Goal: Transaction & Acquisition: Purchase product/service

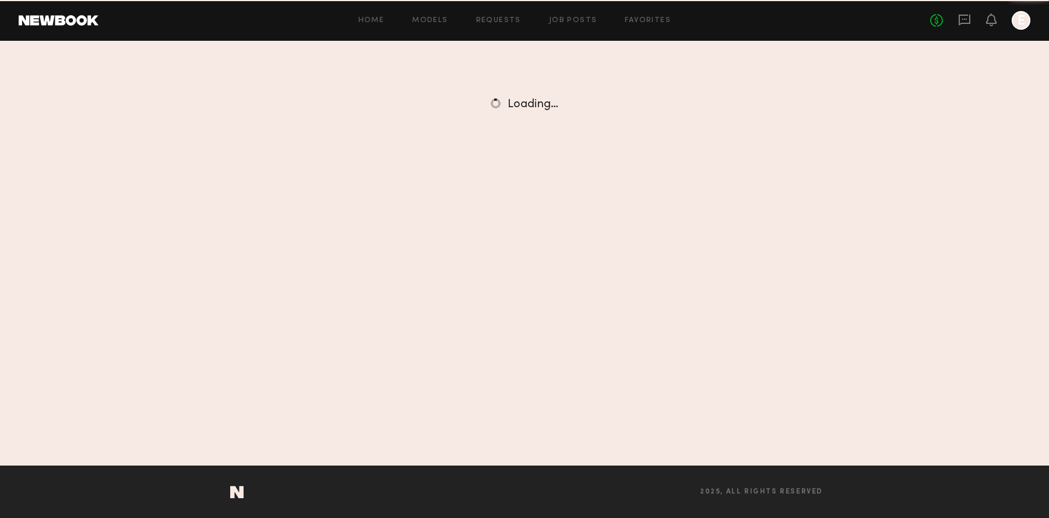
click at [83, 24] on link at bounding box center [59, 20] width 80 height 10
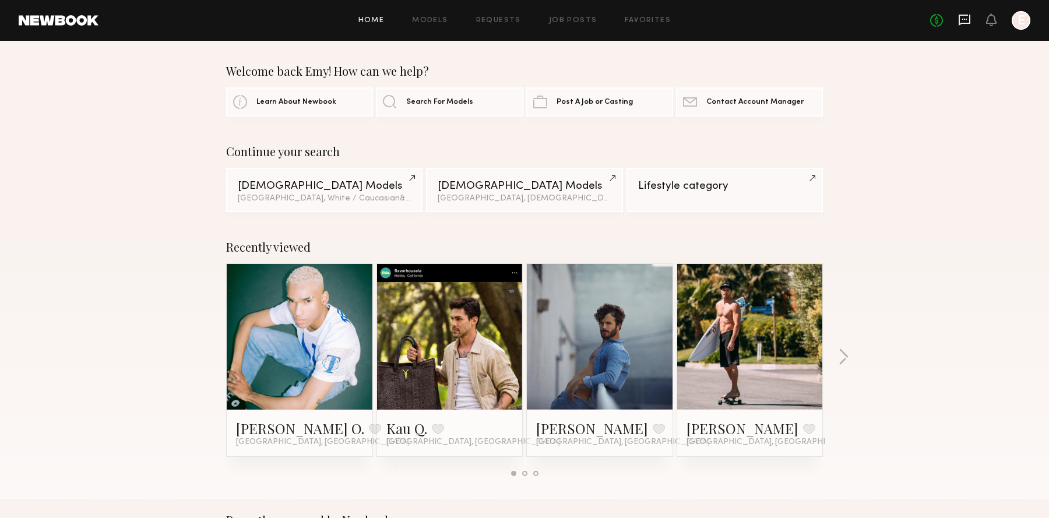
click at [969, 20] on icon at bounding box center [964, 20] width 12 height 11
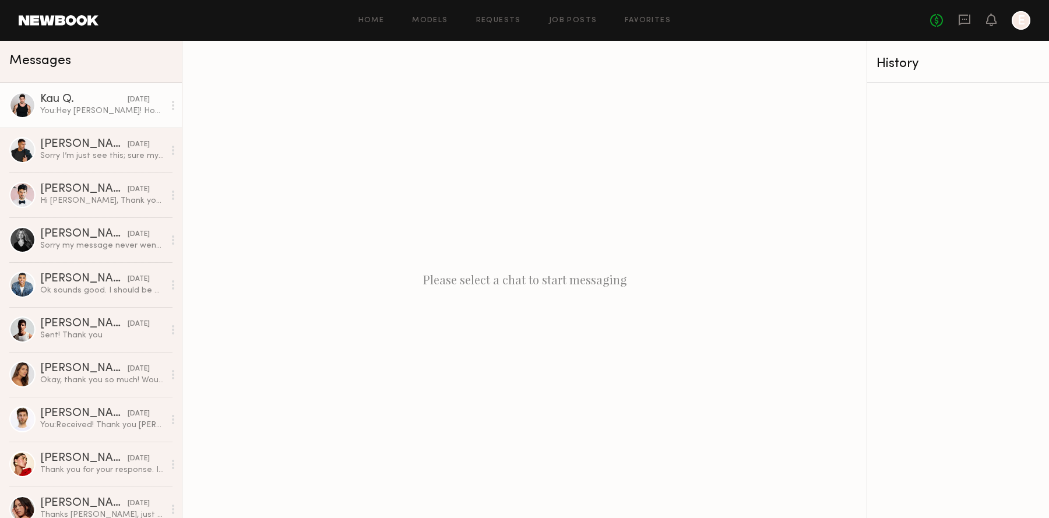
click at [128, 103] on div "yesterday" at bounding box center [139, 99] width 22 height 11
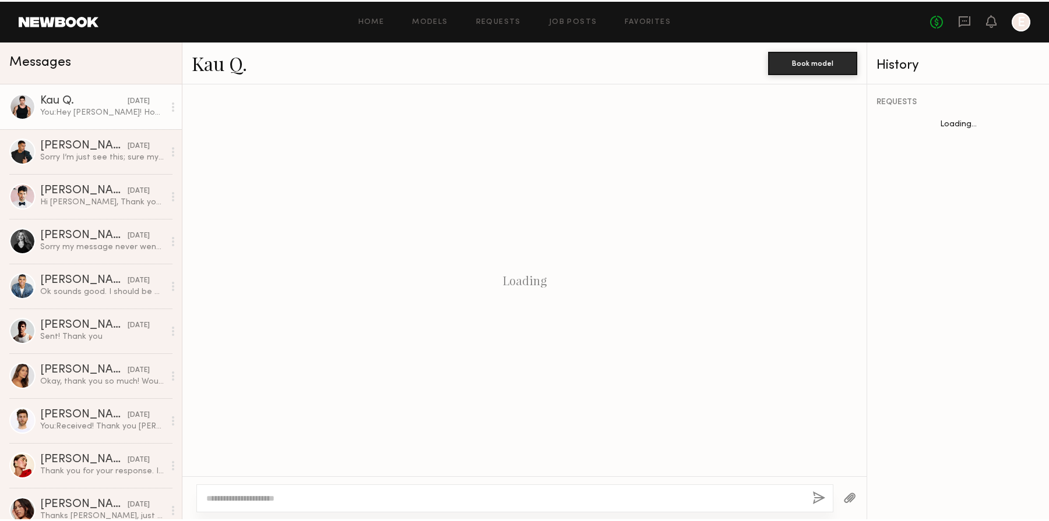
scroll to position [165, 0]
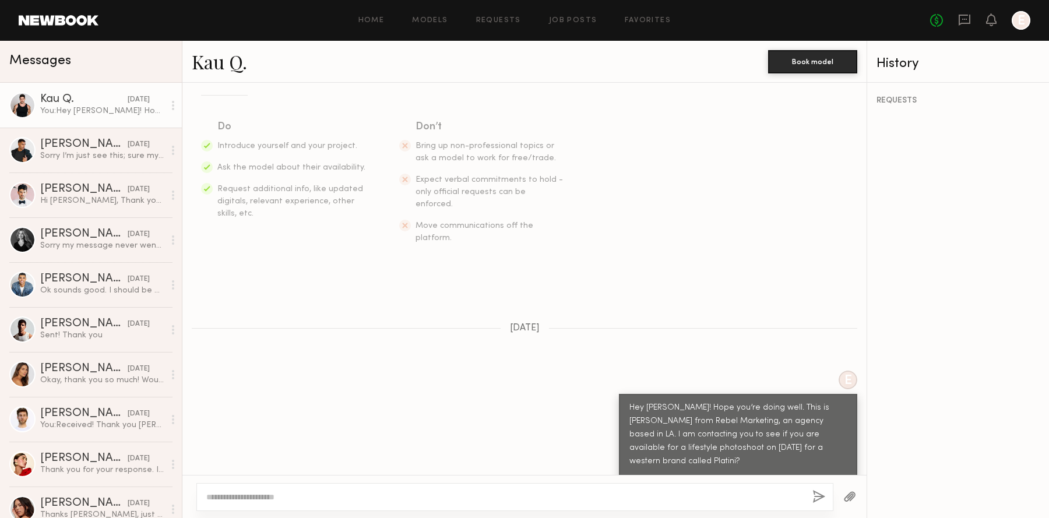
click at [204, 60] on link "Kau Q." at bounding box center [219, 61] width 55 height 25
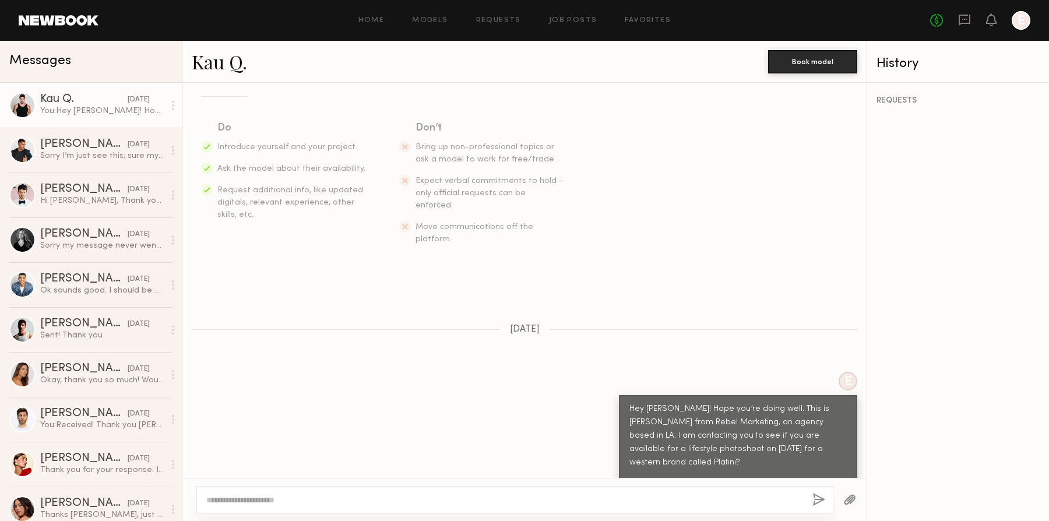
scroll to position [162, 0]
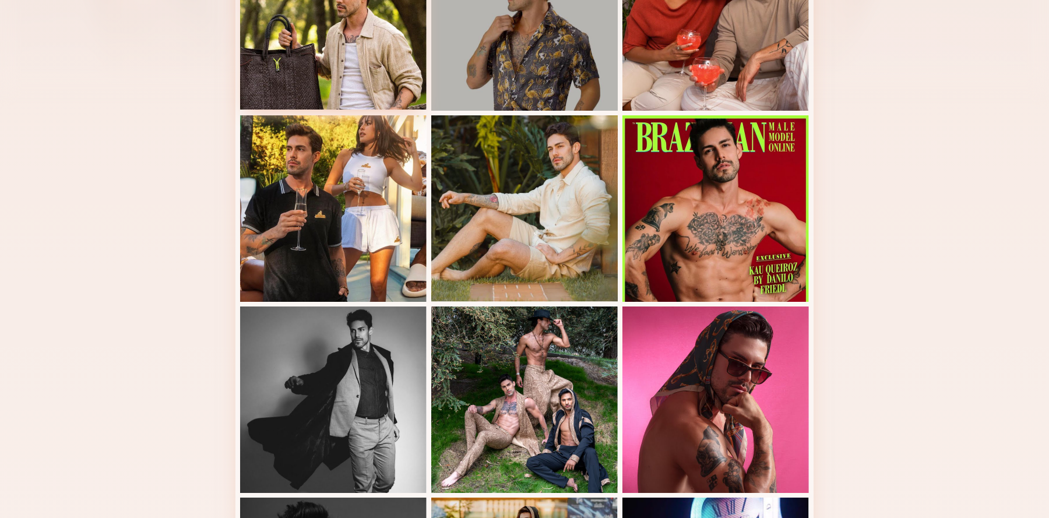
scroll to position [380, 0]
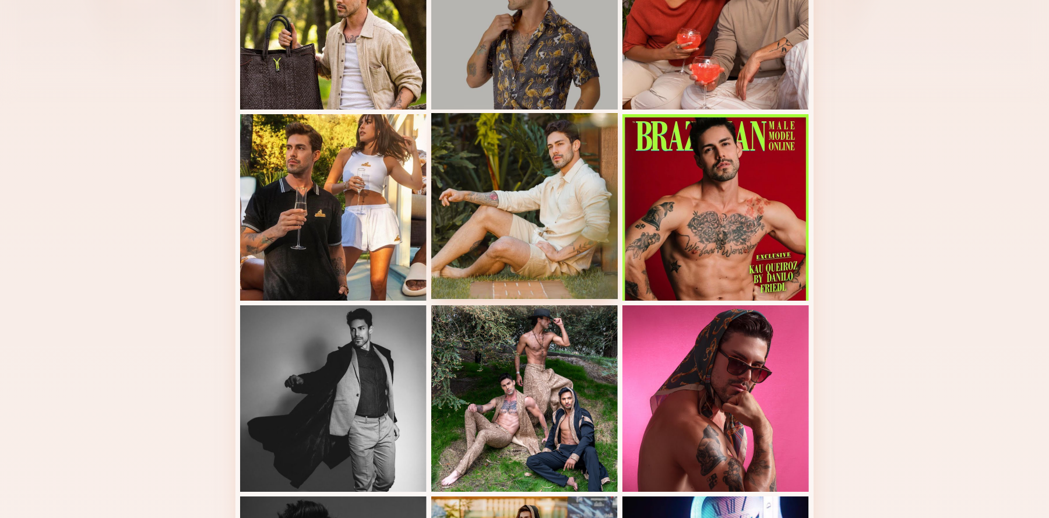
click at [489, 253] on div at bounding box center [524, 206] width 186 height 186
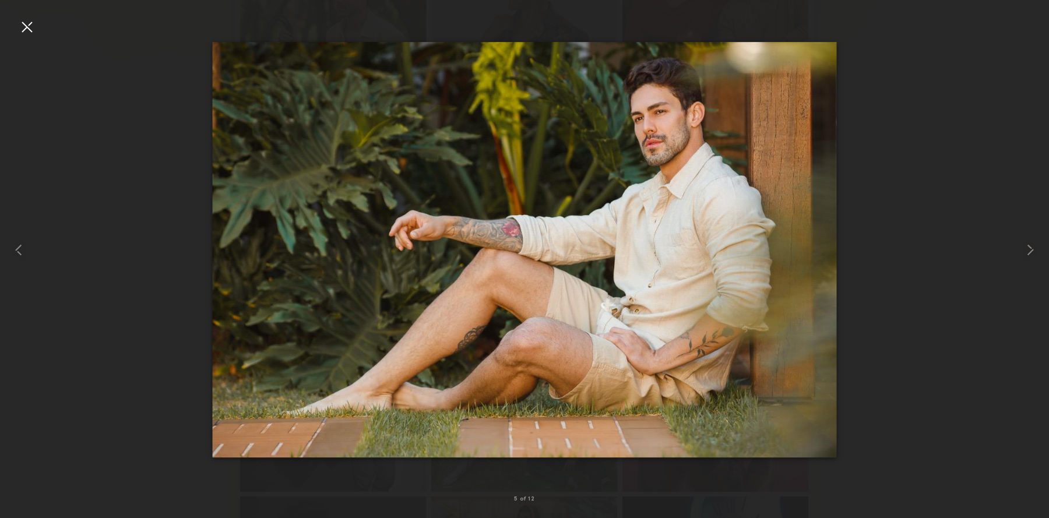
click at [920, 209] on div at bounding box center [524, 250] width 1049 height 462
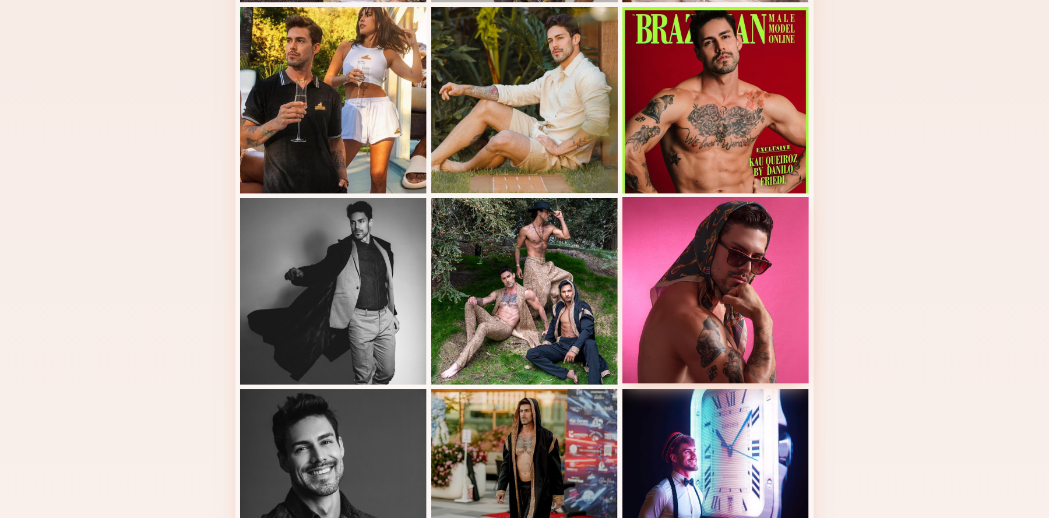
scroll to position [488, 0]
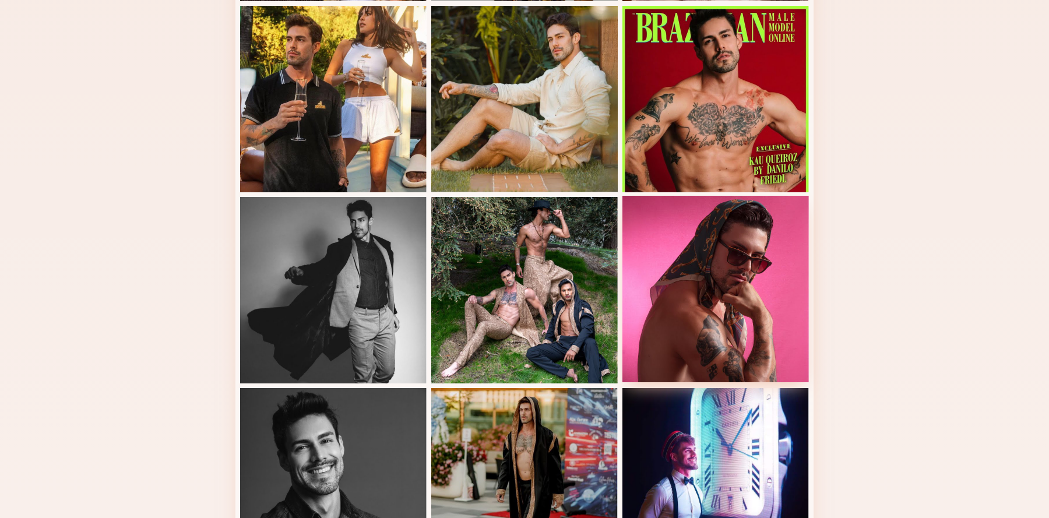
click at [793, 325] on div at bounding box center [715, 289] width 186 height 186
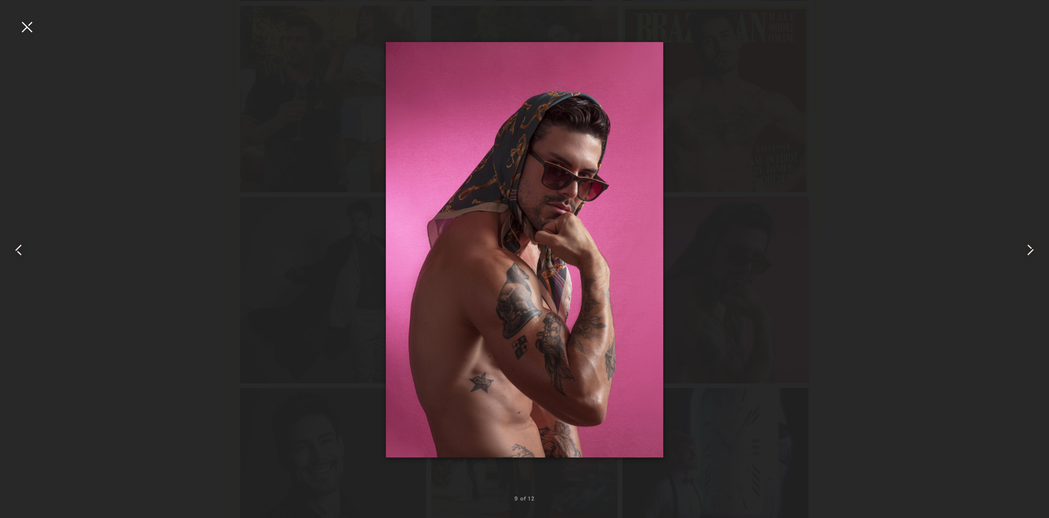
click at [312, 128] on div at bounding box center [524, 250] width 1049 height 462
click at [25, 23] on div at bounding box center [26, 26] width 19 height 19
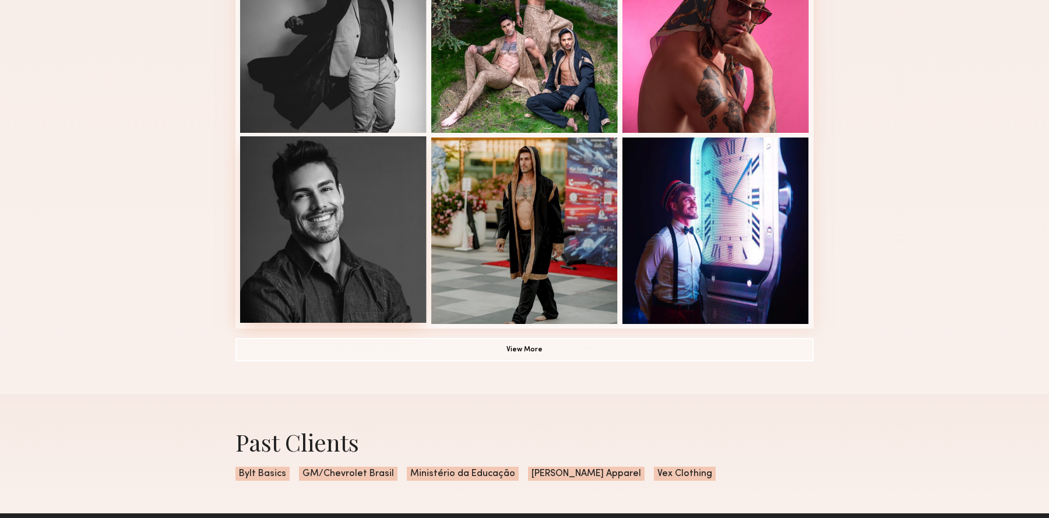
scroll to position [680, 0]
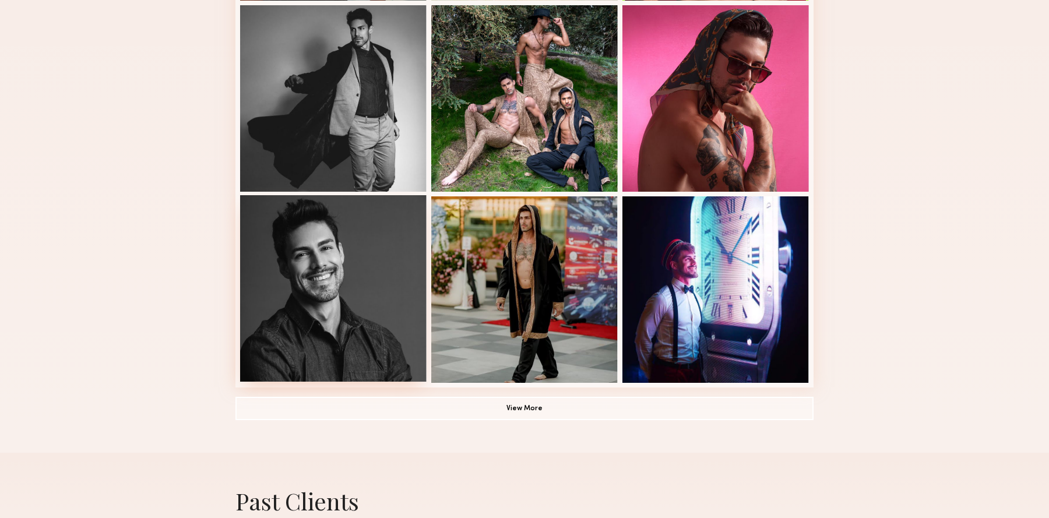
click at [309, 271] on div at bounding box center [333, 288] width 186 height 186
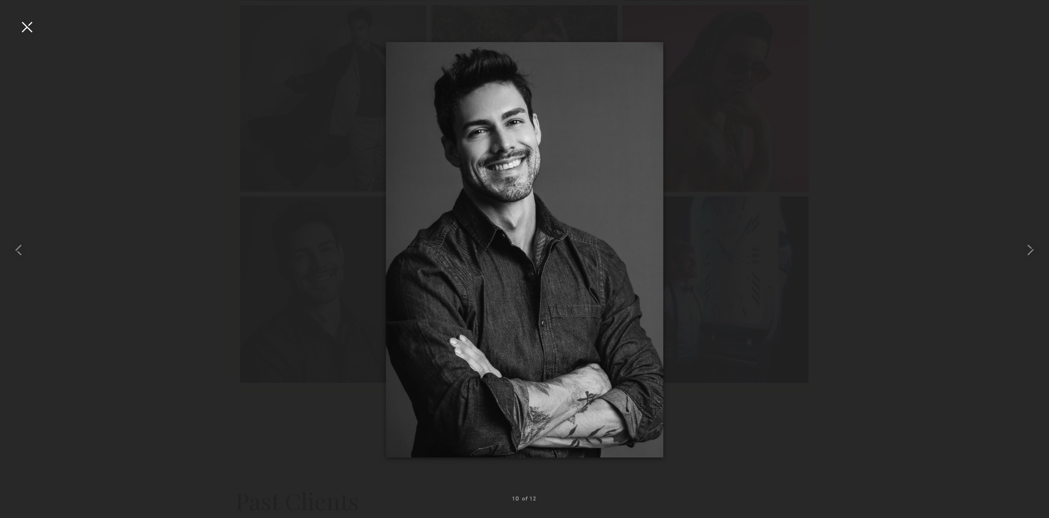
click at [732, 69] on div at bounding box center [524, 250] width 1049 height 462
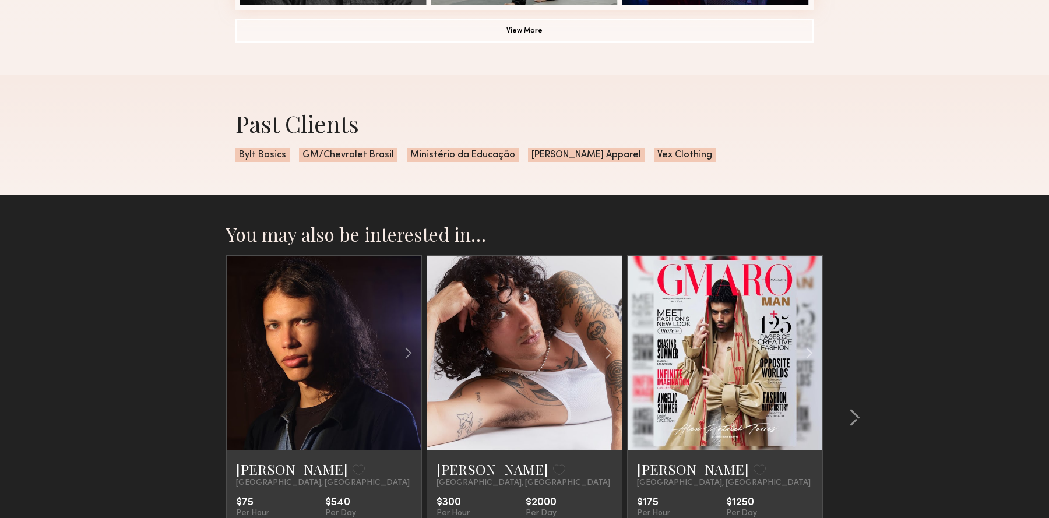
scroll to position [1061, 0]
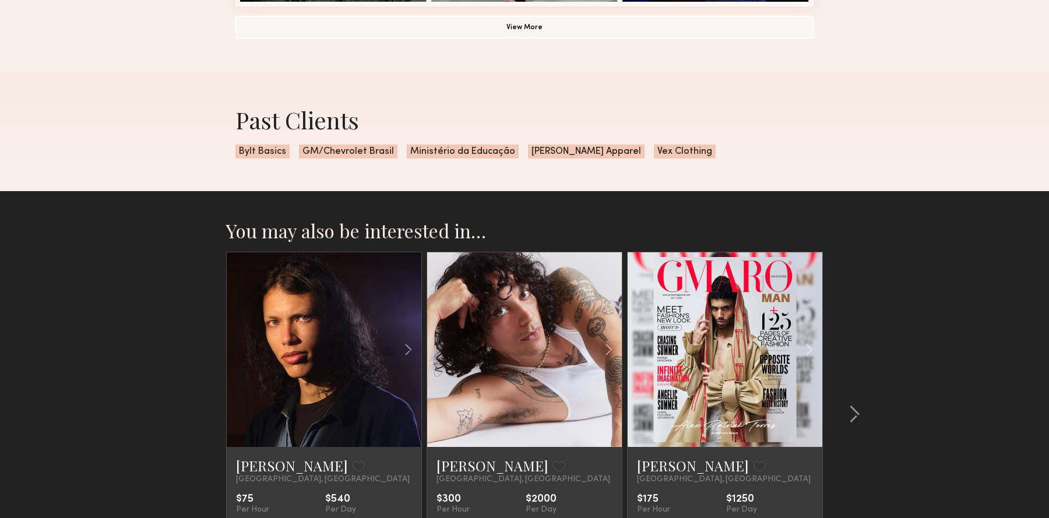
click at [571, 149] on span "[PERSON_NAME] Apparel" at bounding box center [586, 151] width 117 height 14
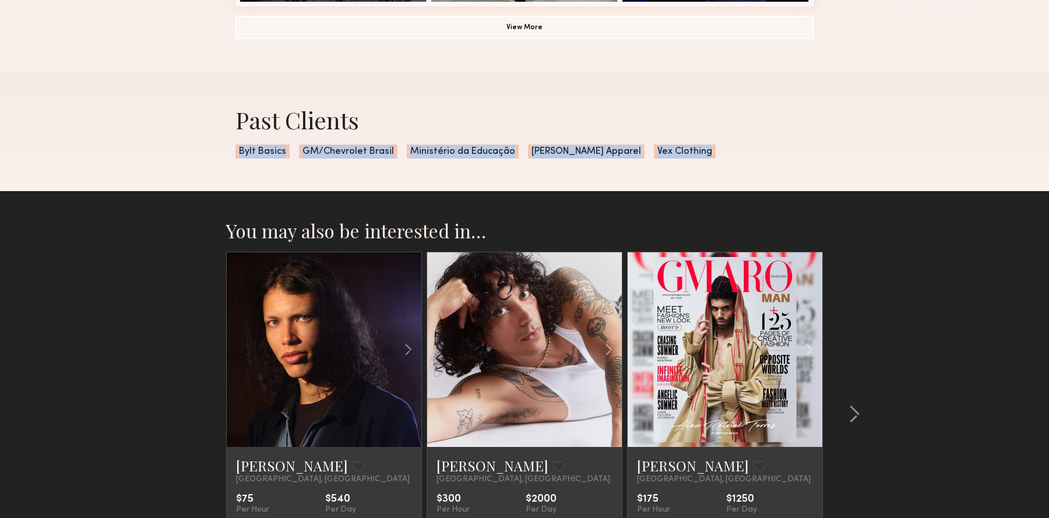
click at [571, 149] on span "[PERSON_NAME] Apparel" at bounding box center [586, 151] width 117 height 14
click at [585, 149] on div "Past Clients Bylt Basics GM/Chevrolet Brasil Ministério da Educação Jeeter Appa…" at bounding box center [524, 131] width 597 height 119
drag, startPoint x: 580, startPoint y: 149, endPoint x: 507, endPoint y: 150, distance: 73.4
click at [507, 150] on div "Past Clients Bylt Basics GM/Chevrolet Brasil Ministério da Educação Jeeter Appa…" at bounding box center [524, 131] width 597 height 119
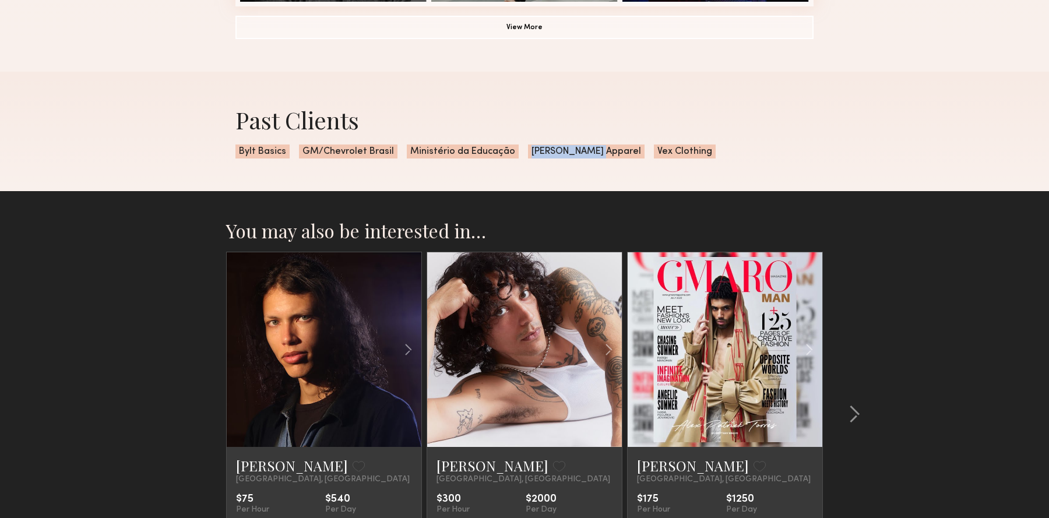
copy span "[PERSON_NAME] Apparel"
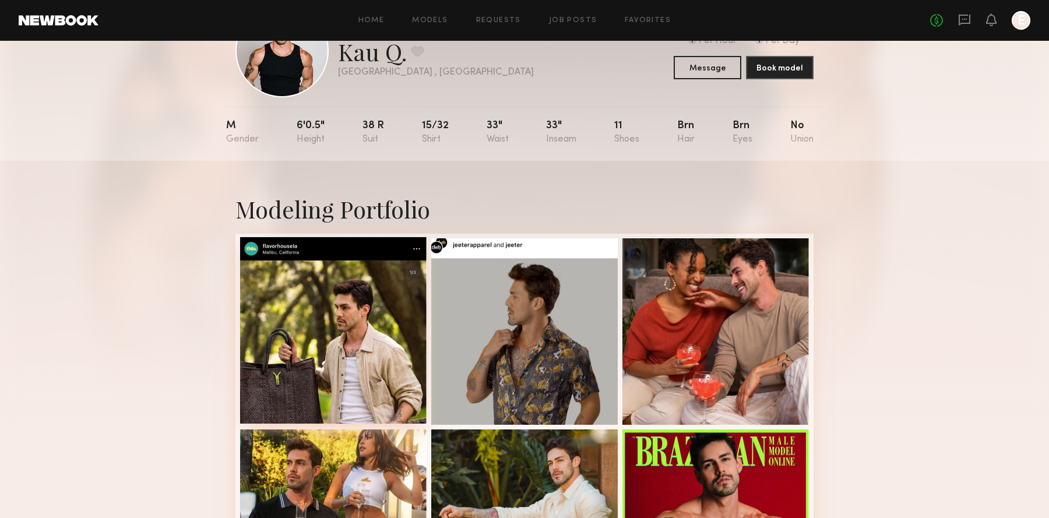
scroll to position [0, 0]
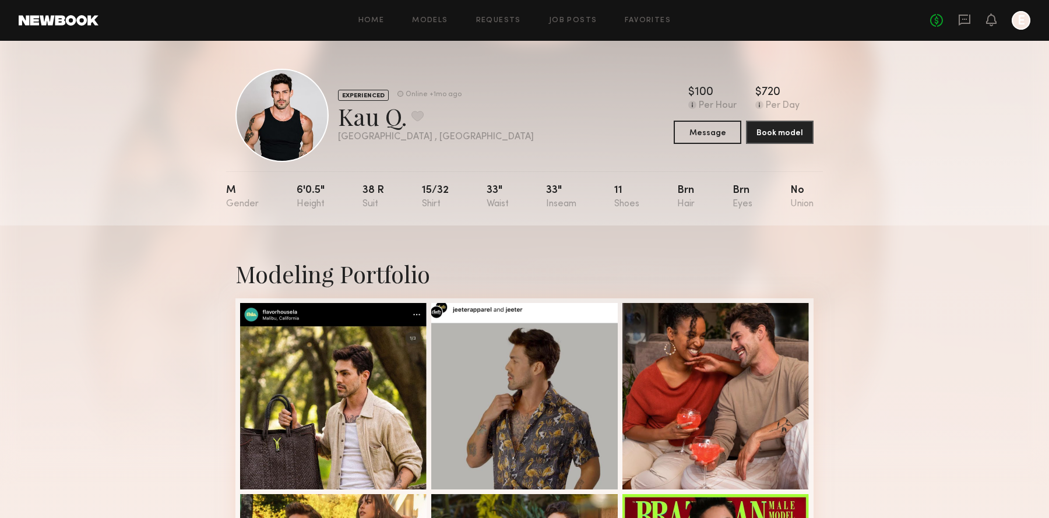
click at [437, 96] on div "Online +1mo ago" at bounding box center [433, 95] width 56 height 8
click at [466, 103] on div "EXPERIENCED Online +1mo ago Kau Q. Favorite Los Angeles , CA Online +1mo ago $ …" at bounding box center [524, 115] width 578 height 93
click at [331, 392] on div at bounding box center [333, 395] width 186 height 186
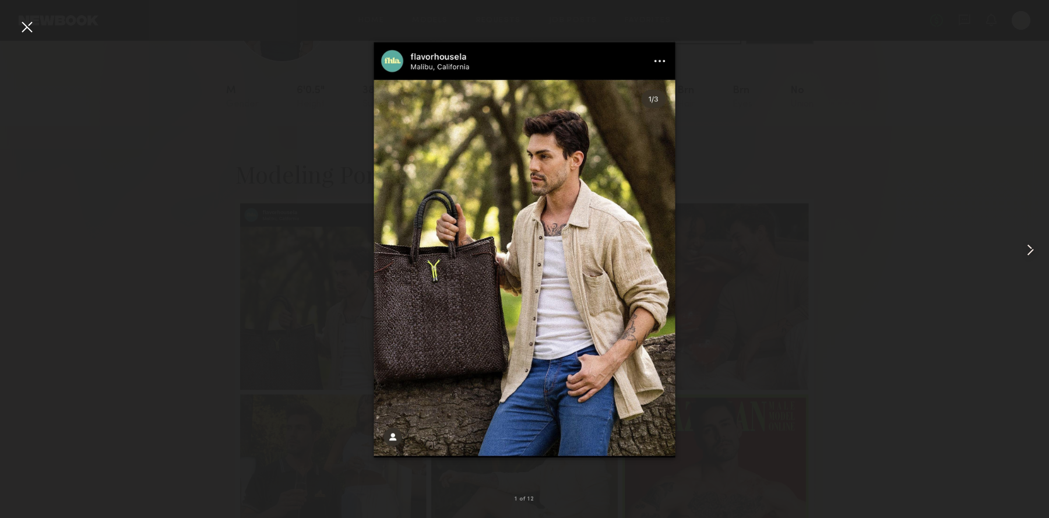
scroll to position [103, 0]
click at [1010, 29] on div at bounding box center [1028, 250] width 42 height 462
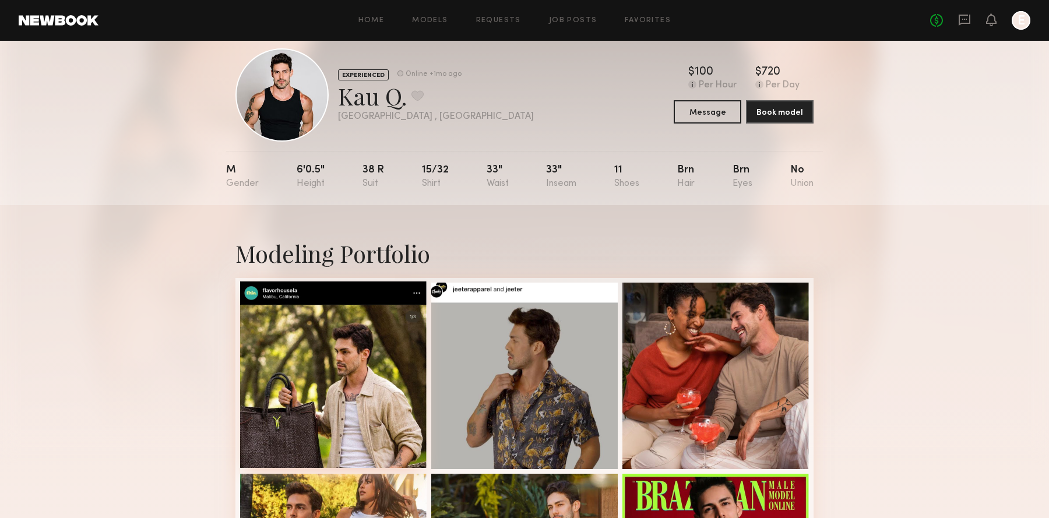
scroll to position [0, 0]
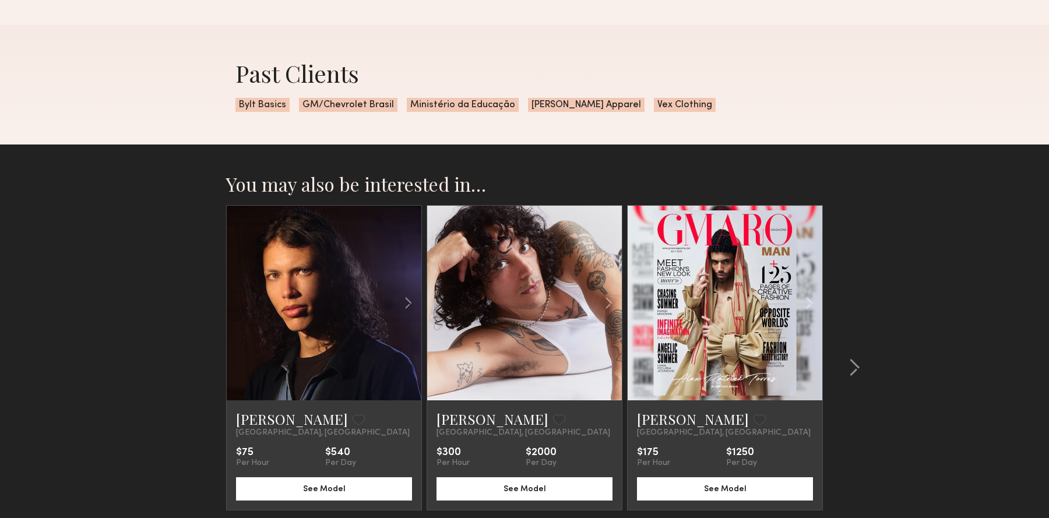
scroll to position [1110, 0]
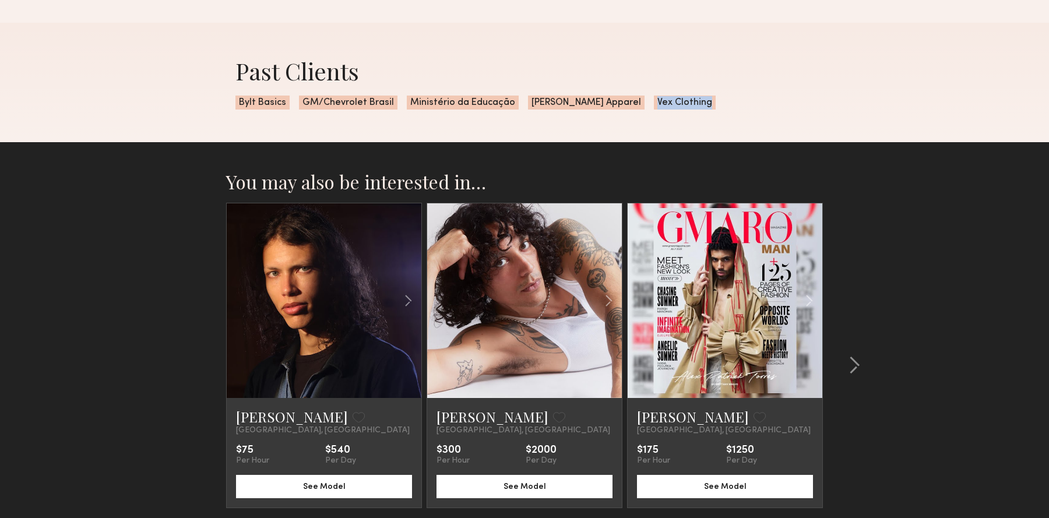
drag, startPoint x: 599, startPoint y: 99, endPoint x: 651, endPoint y: 100, distance: 51.9
click at [654, 100] on span "Vex Clothing" at bounding box center [685, 103] width 62 height 14
copy span "Vex Clothing"
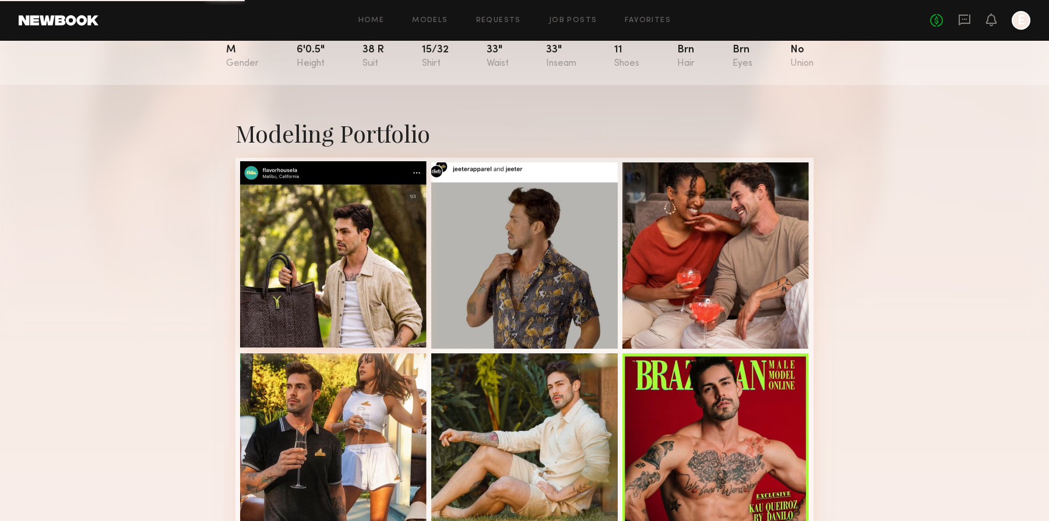
scroll to position [160, 0]
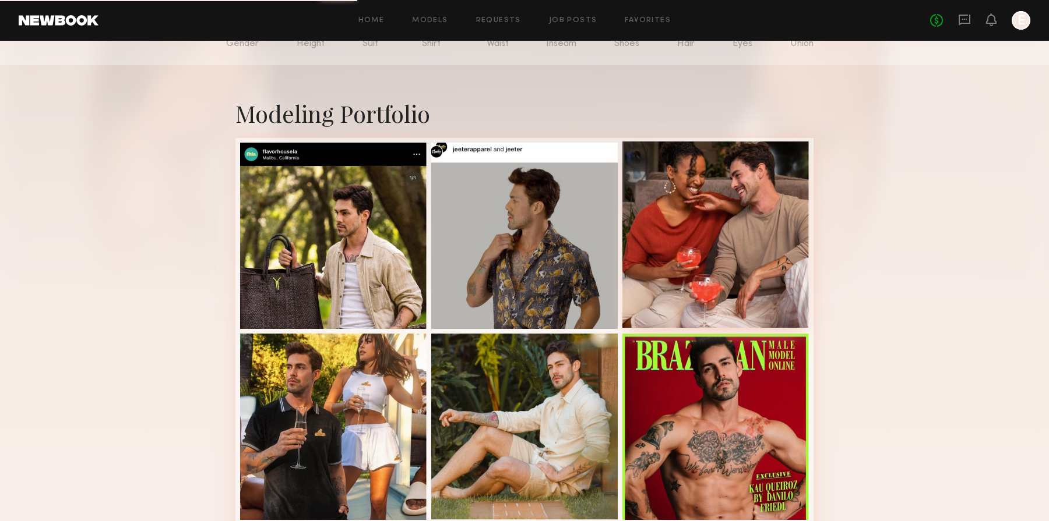
click at [685, 280] on div at bounding box center [715, 235] width 186 height 186
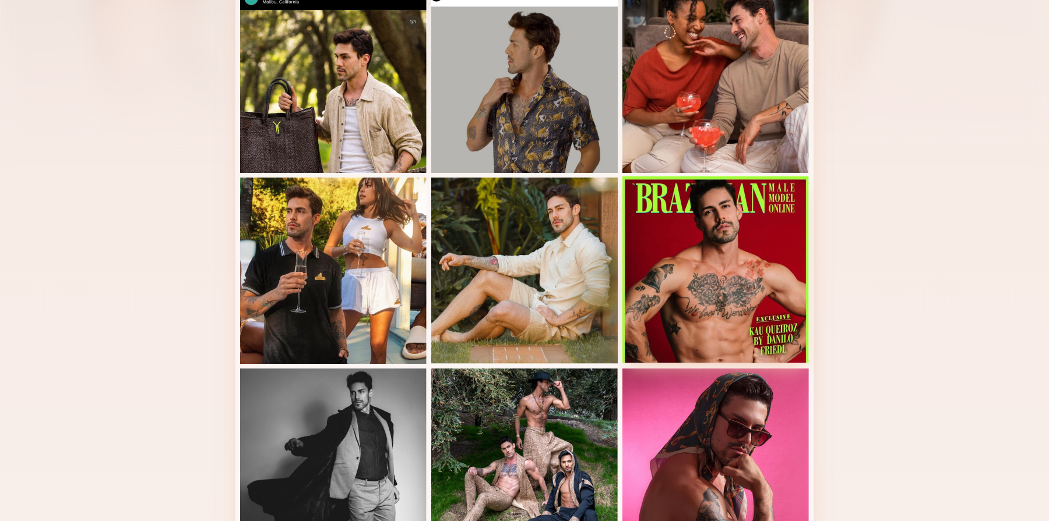
scroll to position [359, 0]
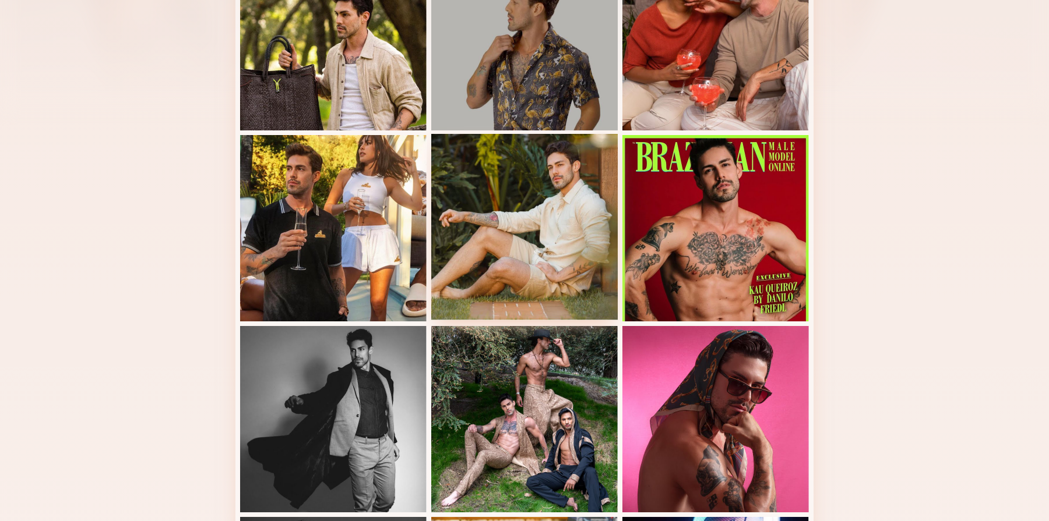
click at [602, 198] on div at bounding box center [524, 227] width 186 height 186
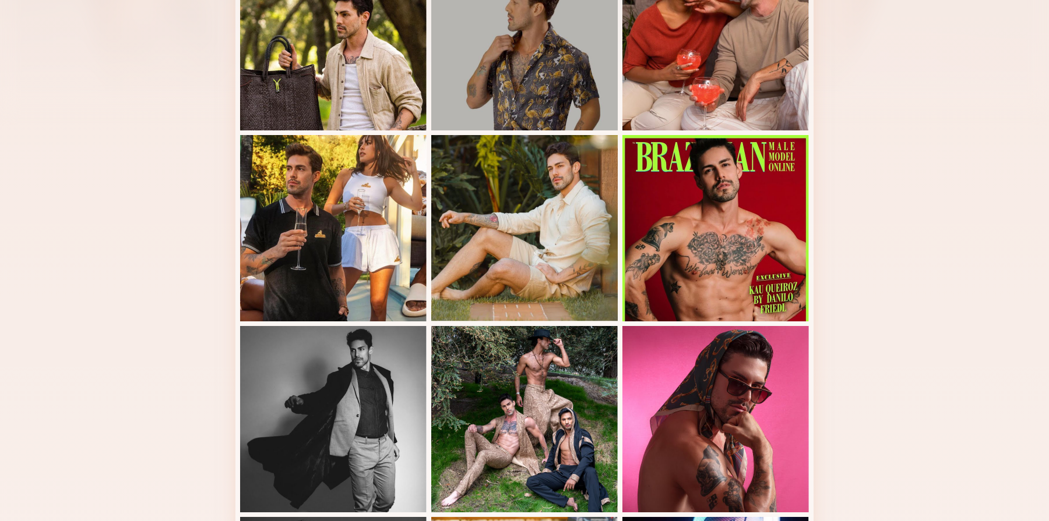
click at [516, 244] on div at bounding box center [524, 228] width 186 height 186
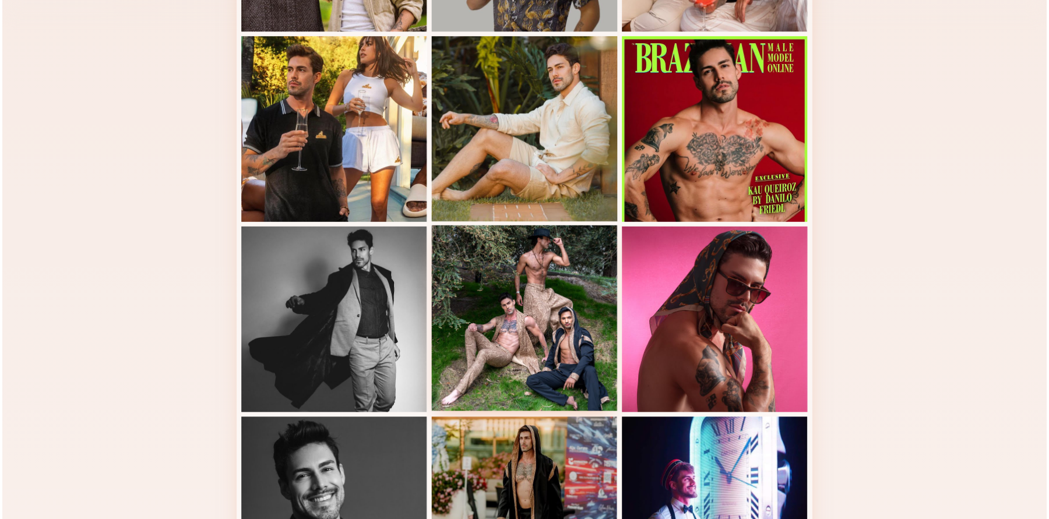
scroll to position [462, 0]
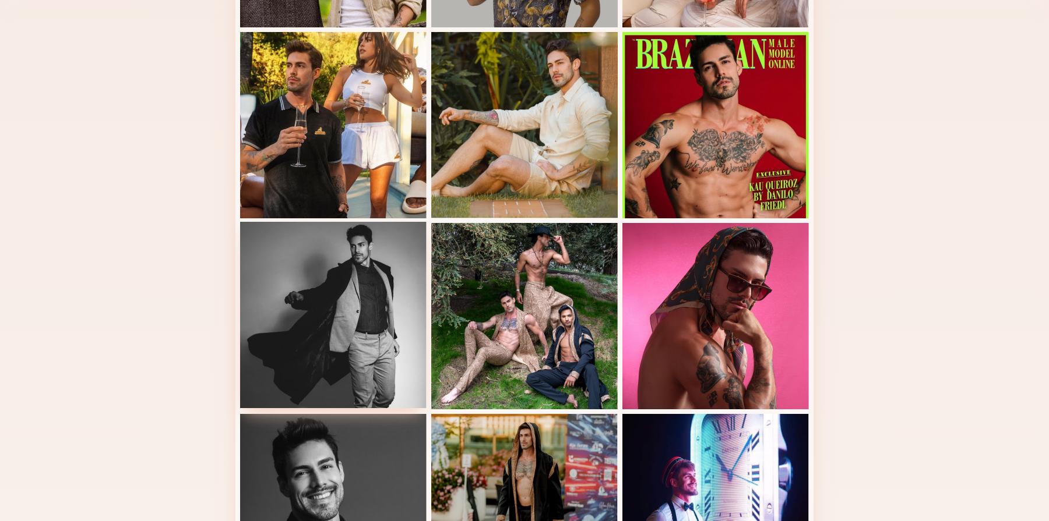
click at [354, 319] on div at bounding box center [333, 315] width 186 height 186
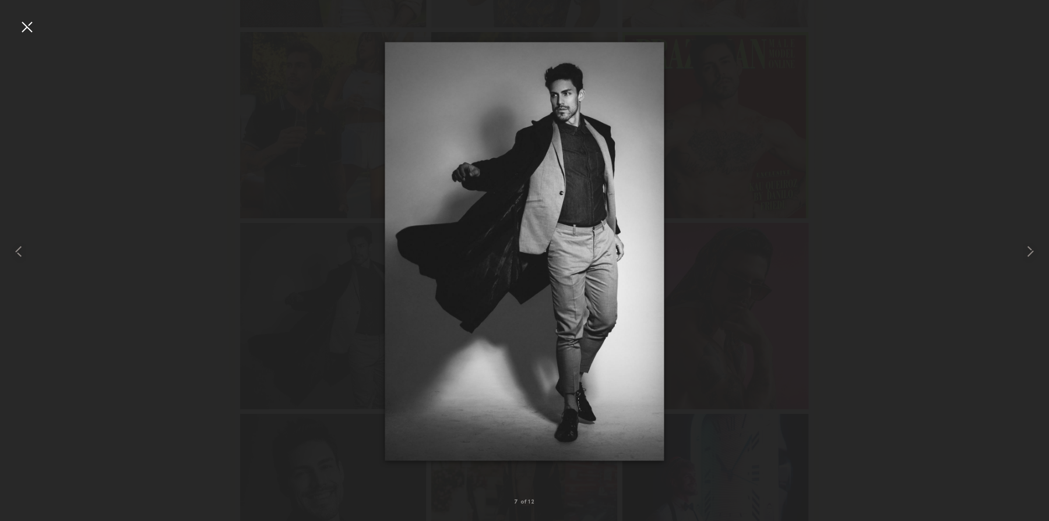
click at [780, 267] on div at bounding box center [524, 251] width 1049 height 465
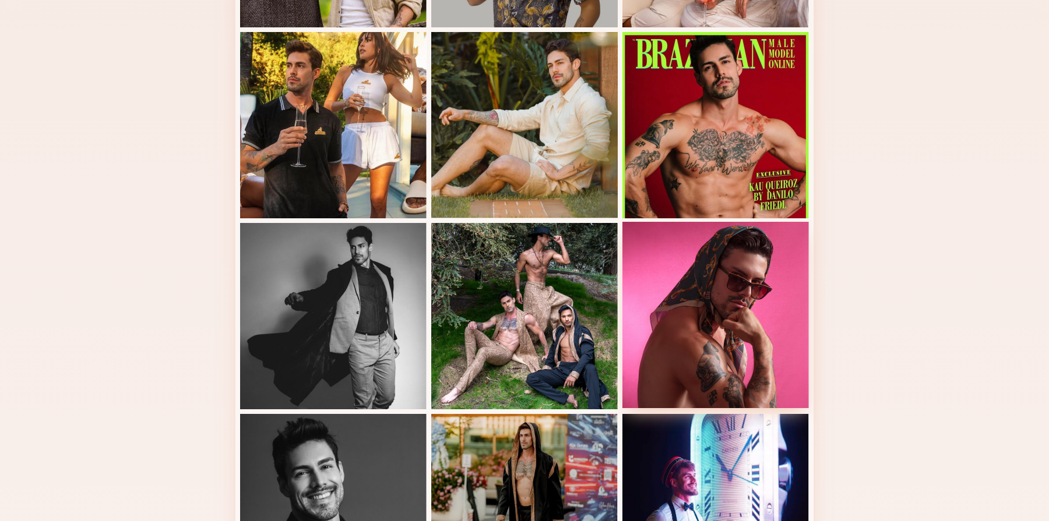
click at [778, 268] on div at bounding box center [715, 315] width 186 height 186
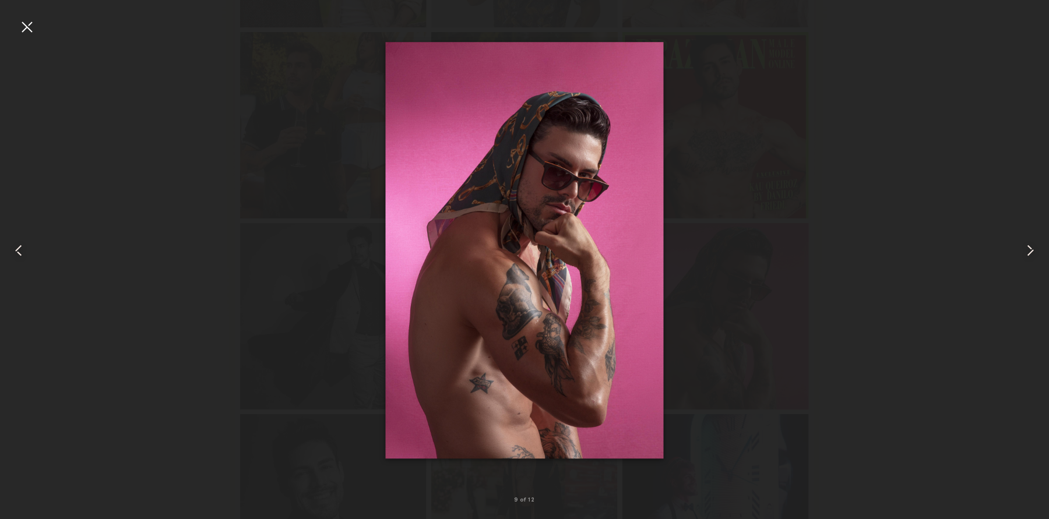
click at [788, 74] on div at bounding box center [524, 250] width 1049 height 463
click at [27, 26] on div at bounding box center [26, 26] width 19 height 19
